Goal: Information Seeking & Learning: Learn about a topic

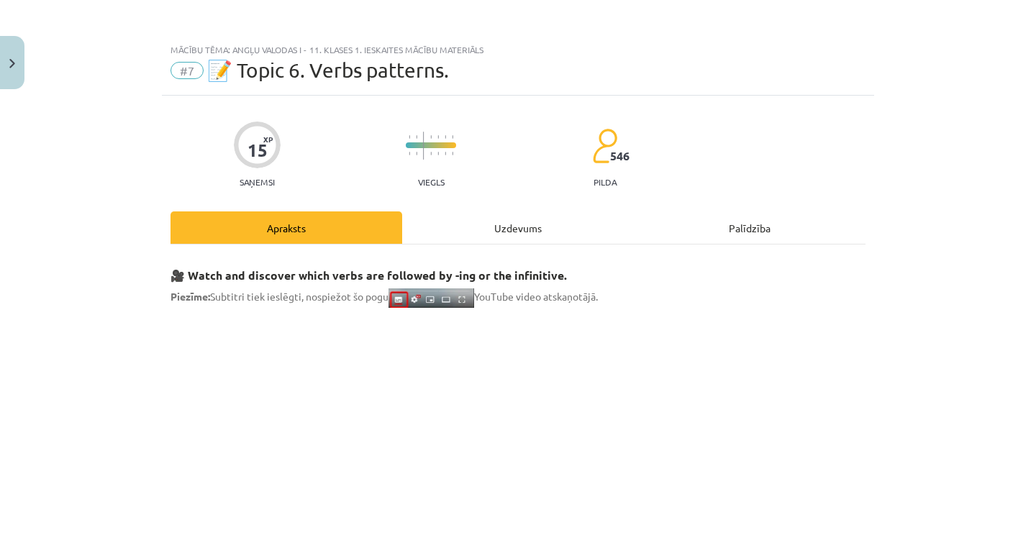
scroll to position [988, 0]
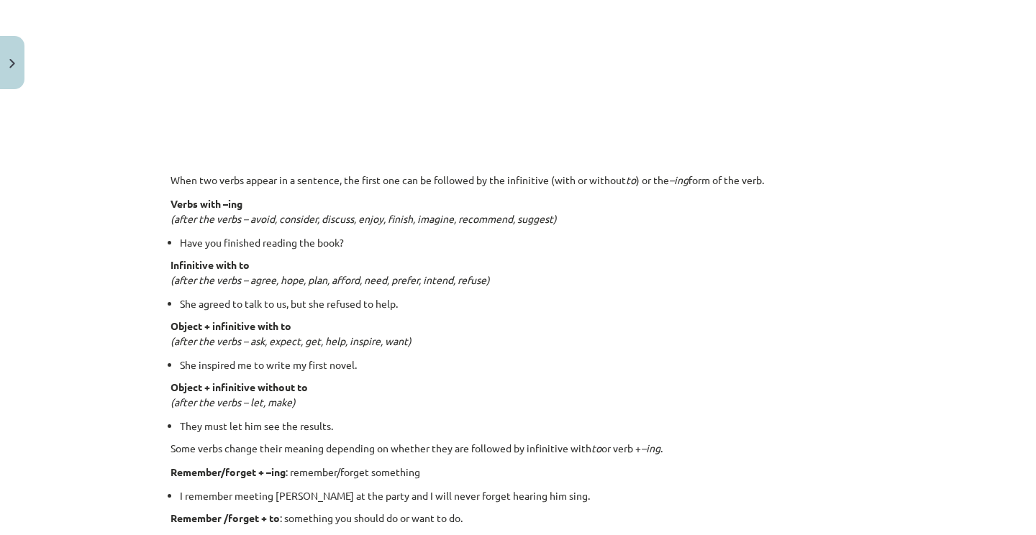
click at [20, 69] on button "Close" at bounding box center [12, 62] width 24 height 53
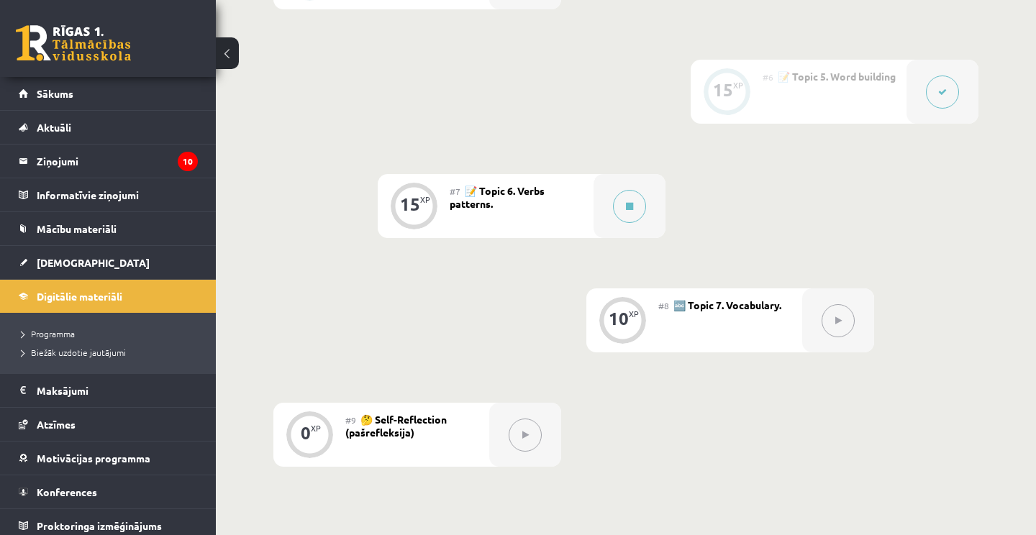
click at [62, 51] on link at bounding box center [73, 43] width 115 height 36
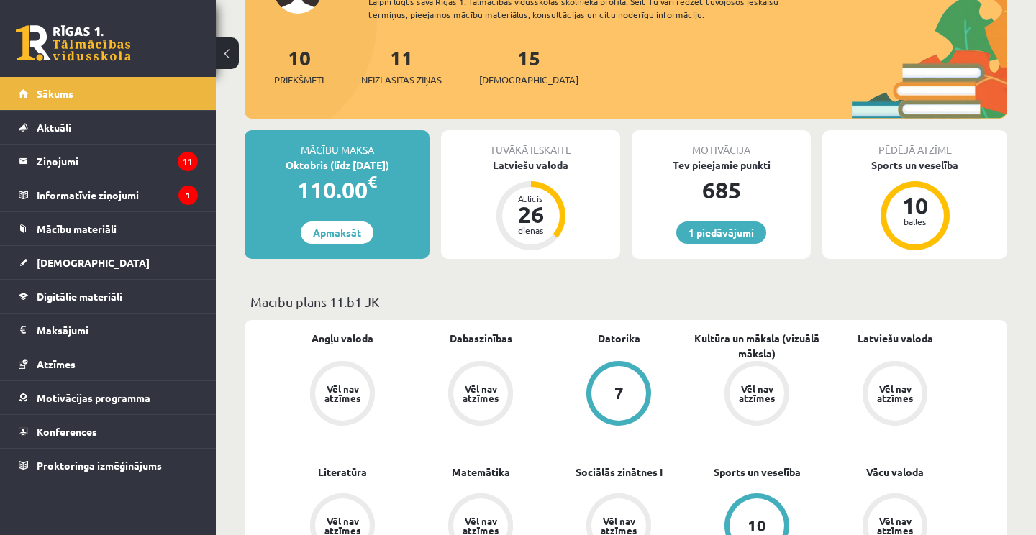
scroll to position [236, 0]
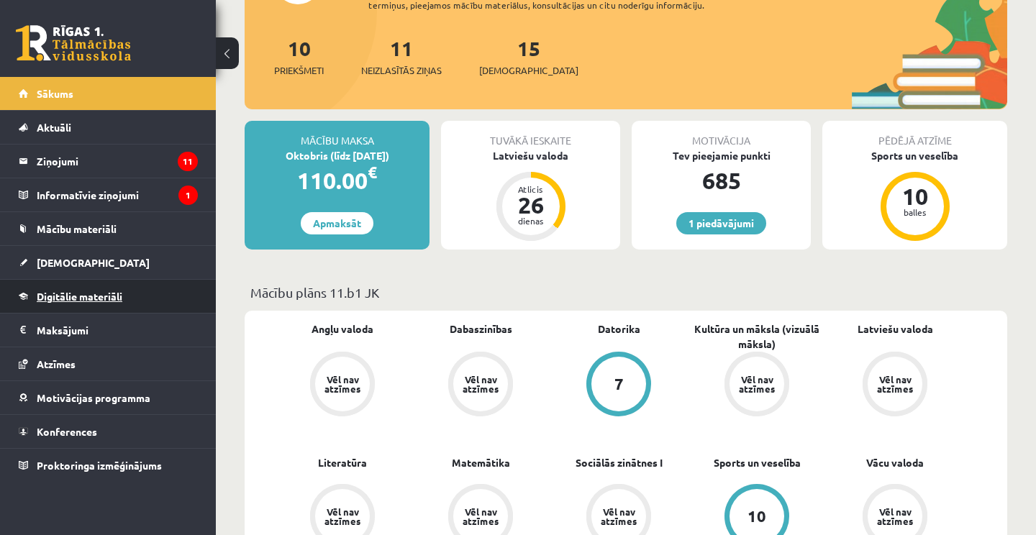
click at [88, 293] on span "Digitālie materiāli" at bounding box center [80, 296] width 86 height 13
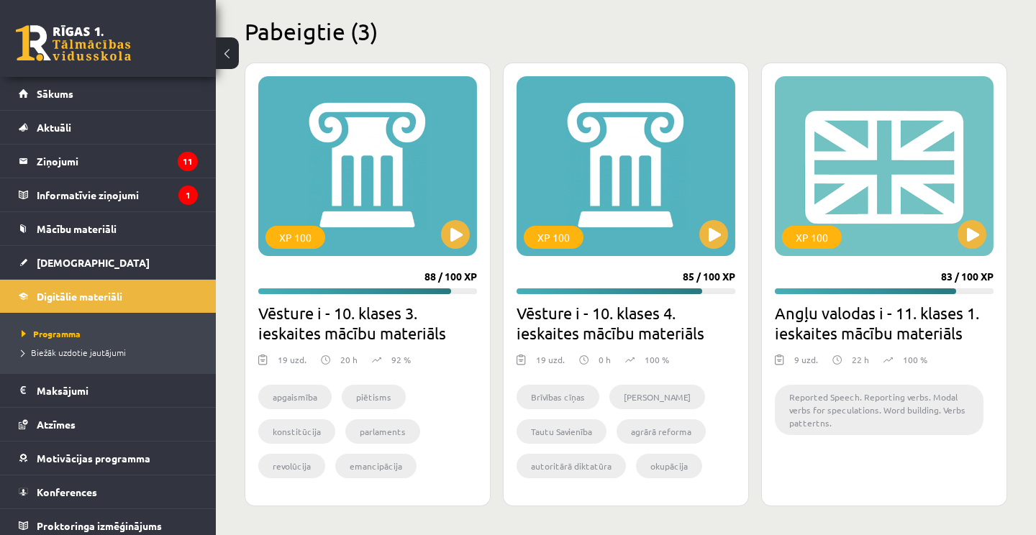
scroll to position [2596, 0]
click at [878, 249] on div "XP 100" at bounding box center [884, 166] width 219 height 180
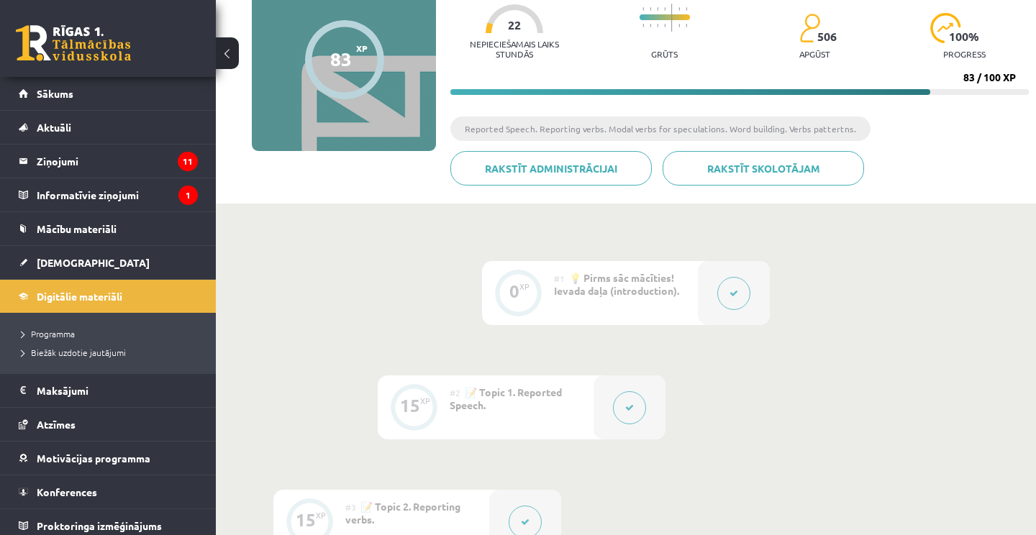
scroll to position [145, 0]
click at [542, 409] on div "#2 📝 Topic 1. Reported Speech." at bounding box center [522, 406] width 144 height 64
click at [625, 404] on icon at bounding box center [629, 406] width 9 height 9
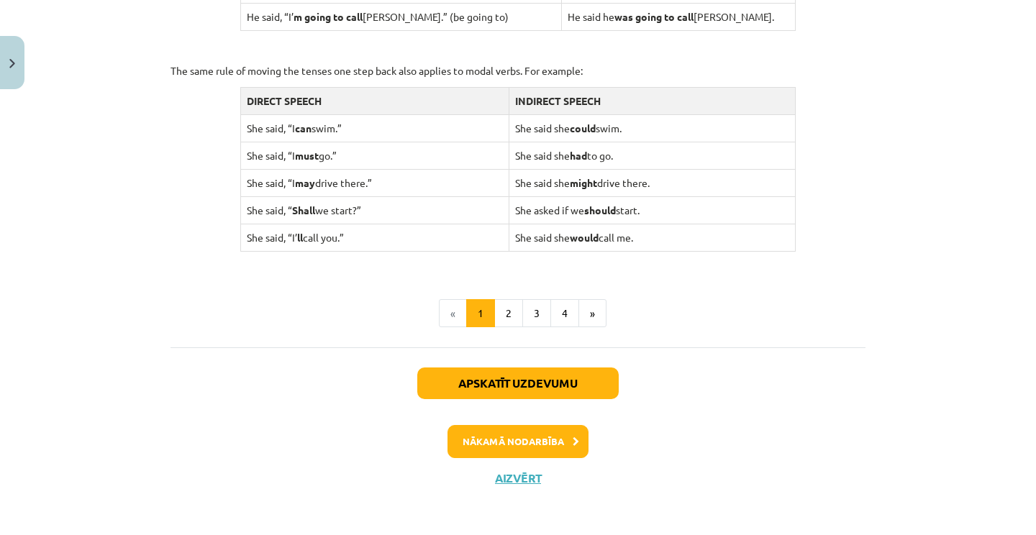
scroll to position [1450, 0]
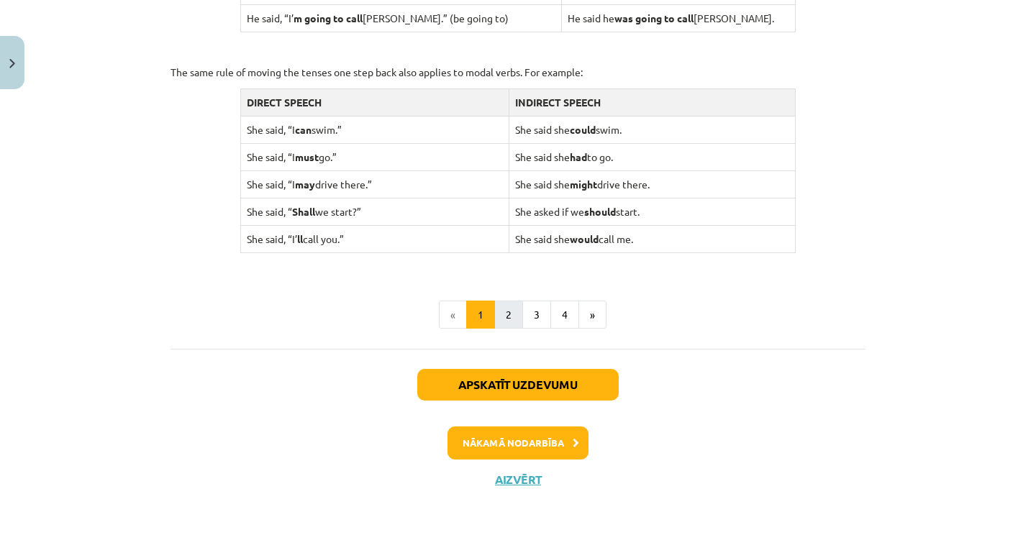
click at [511, 316] on button "2" at bounding box center [508, 315] width 29 height 29
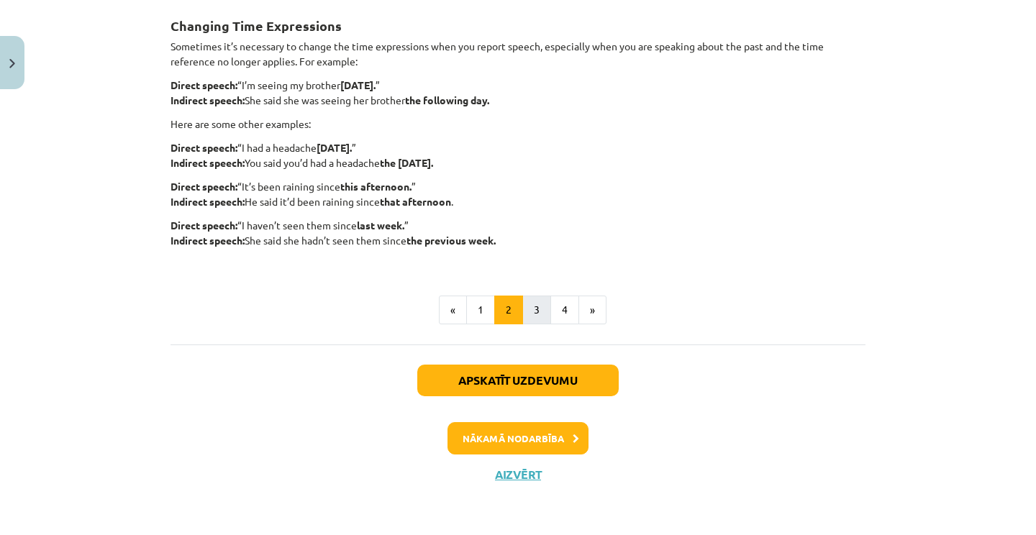
click at [539, 316] on button "3" at bounding box center [536, 310] width 29 height 29
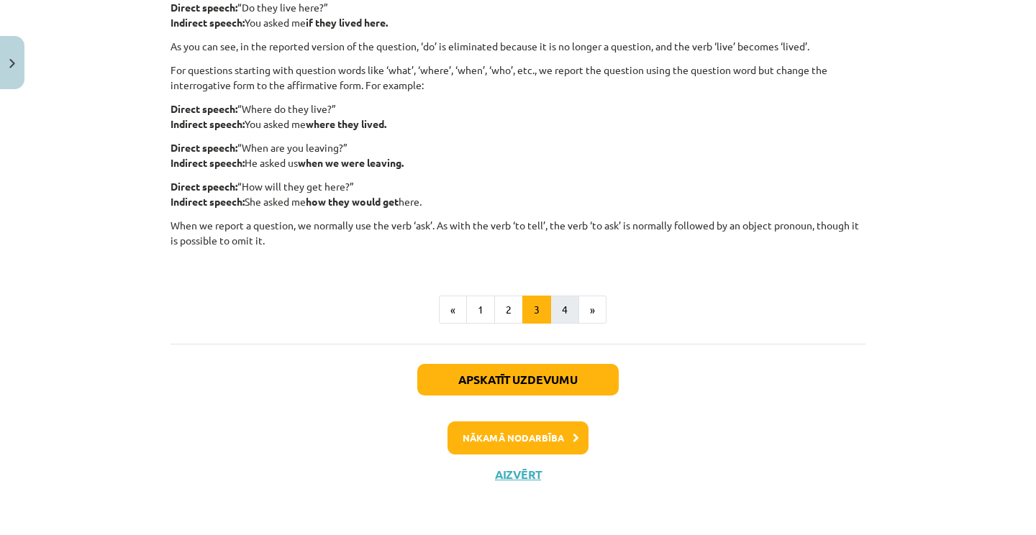
click at [565, 316] on button "4" at bounding box center [564, 310] width 29 height 29
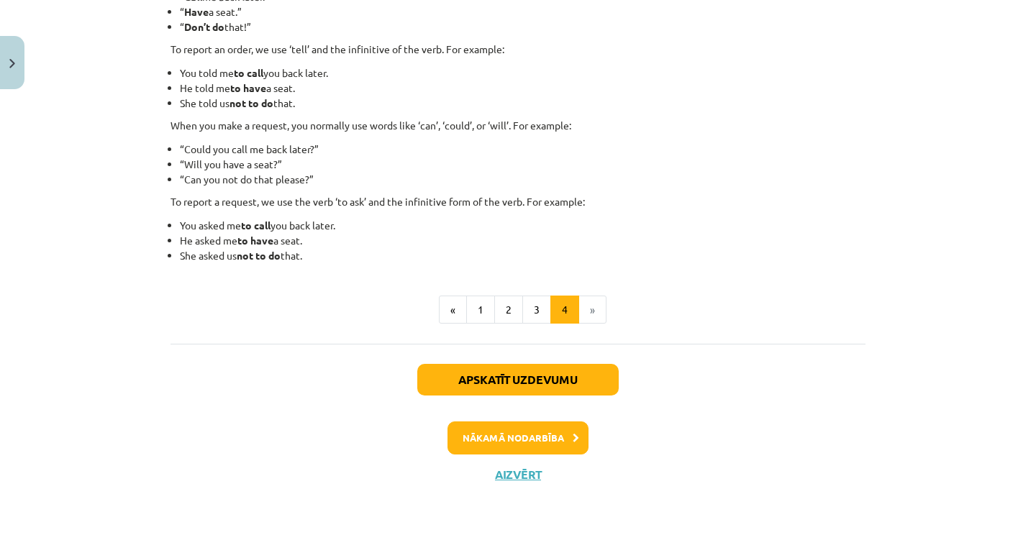
click at [539, 444] on button "Nākamā nodarbība" at bounding box center [517, 437] width 141 height 33
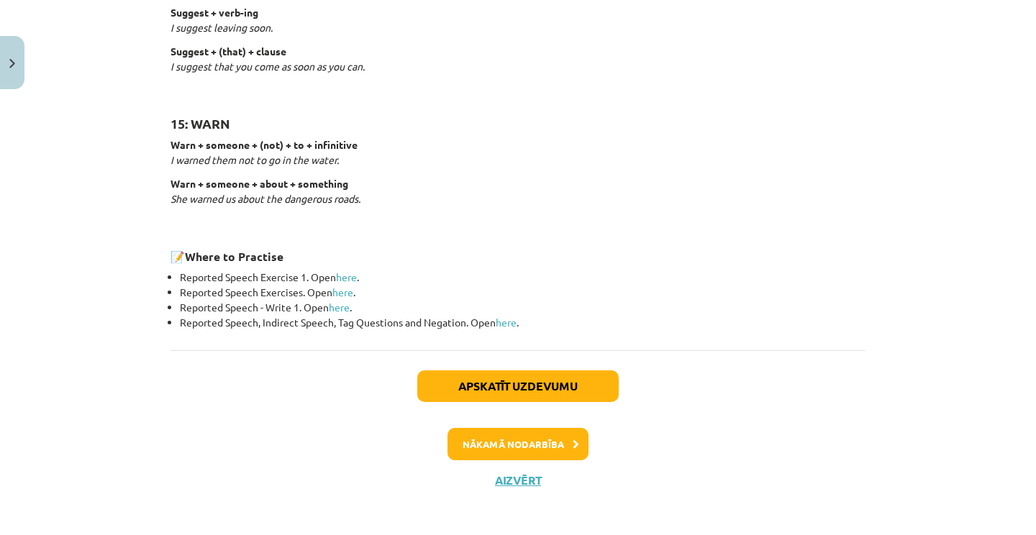
scroll to position [2281, 0]
click at [355, 276] on li "Reported Speech Exercise 1. Open here ." at bounding box center [522, 277] width 685 height 15
click at [356, 271] on link "here" at bounding box center [346, 277] width 21 height 13
